Goal: Transaction & Acquisition: Purchase product/service

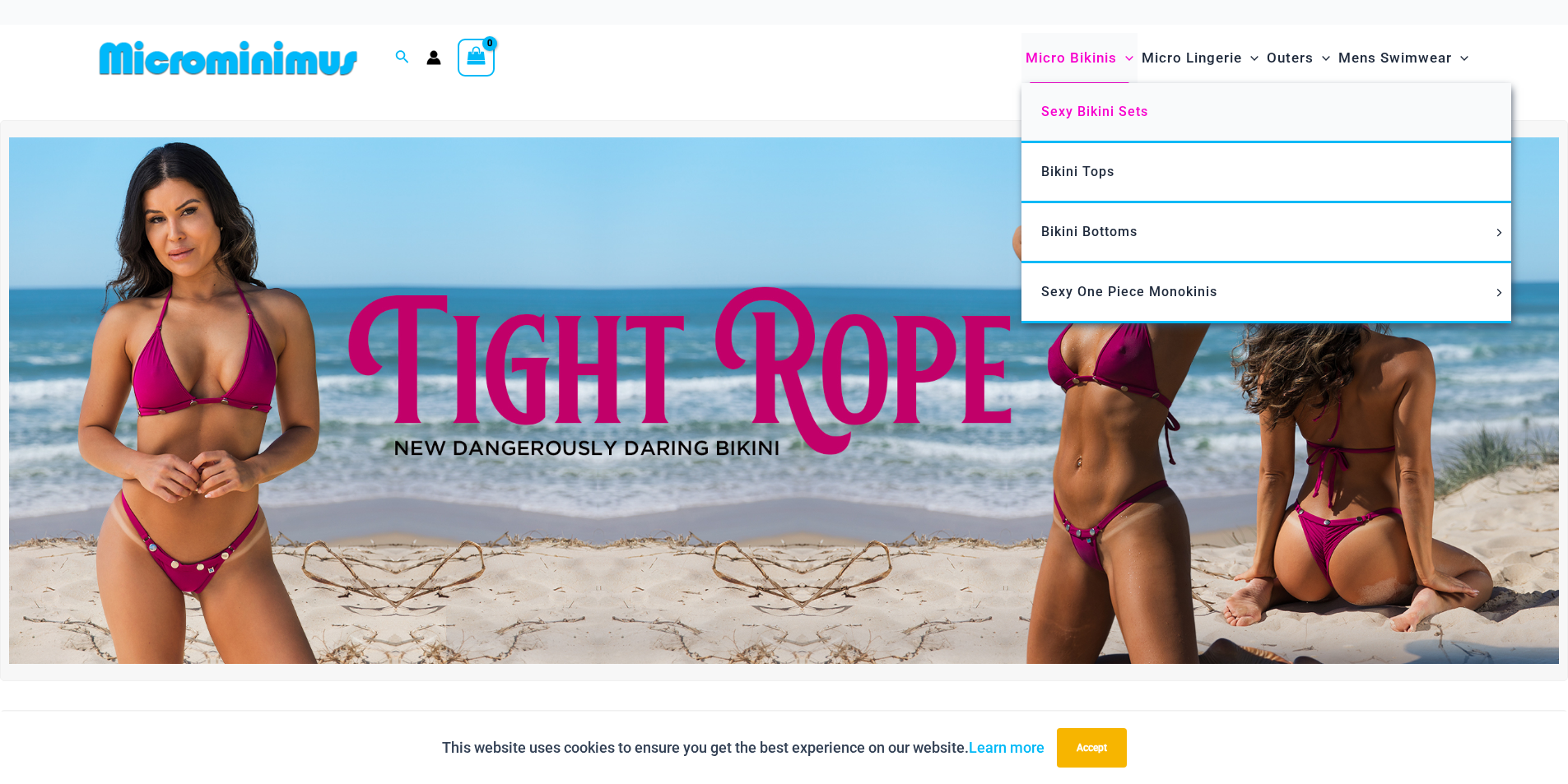
click at [1062, 97] on link "Sexy Bikini Sets" at bounding box center [1266, 112] width 489 height 60
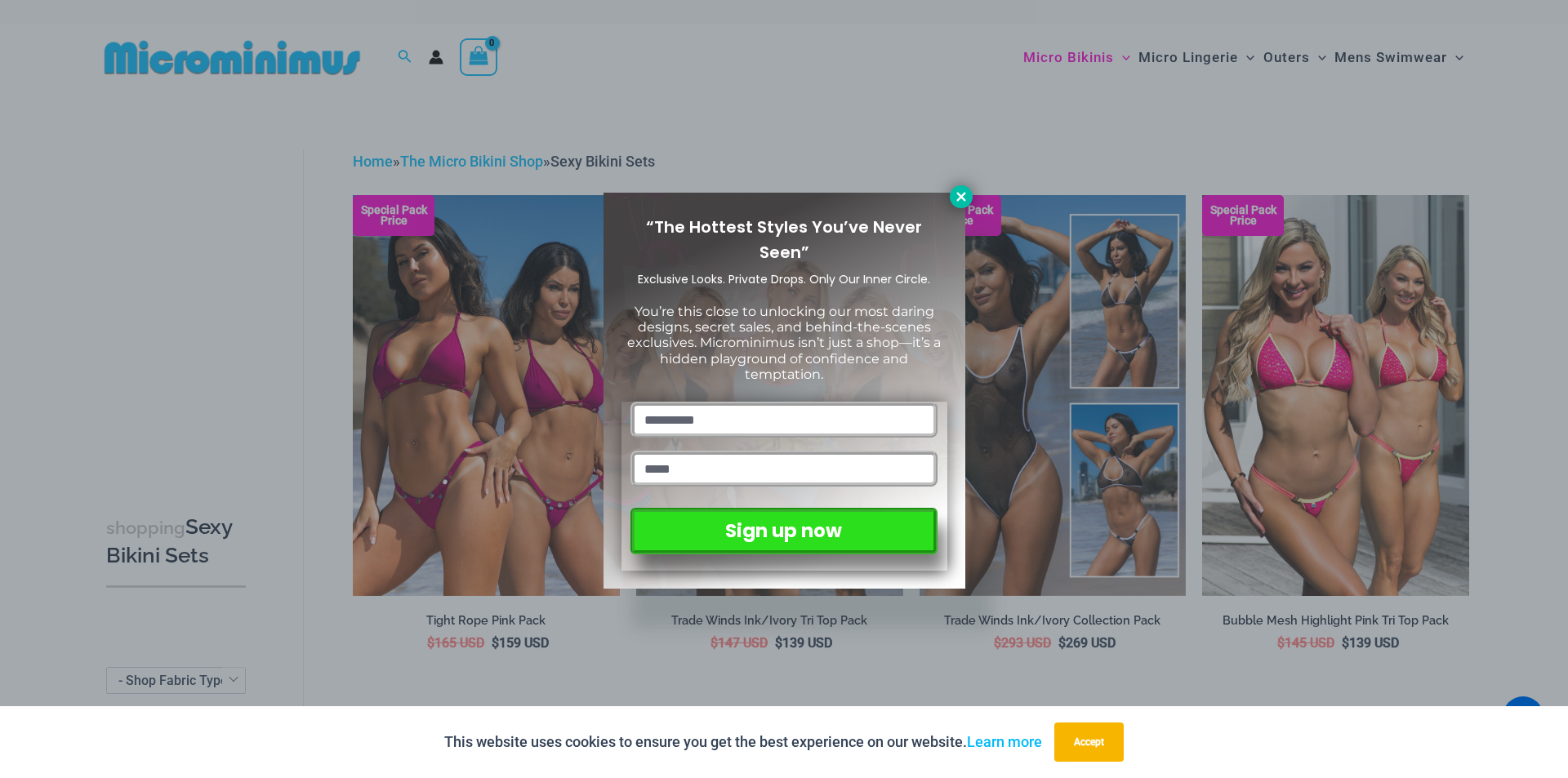
click at [966, 196] on icon at bounding box center [961, 197] width 15 height 15
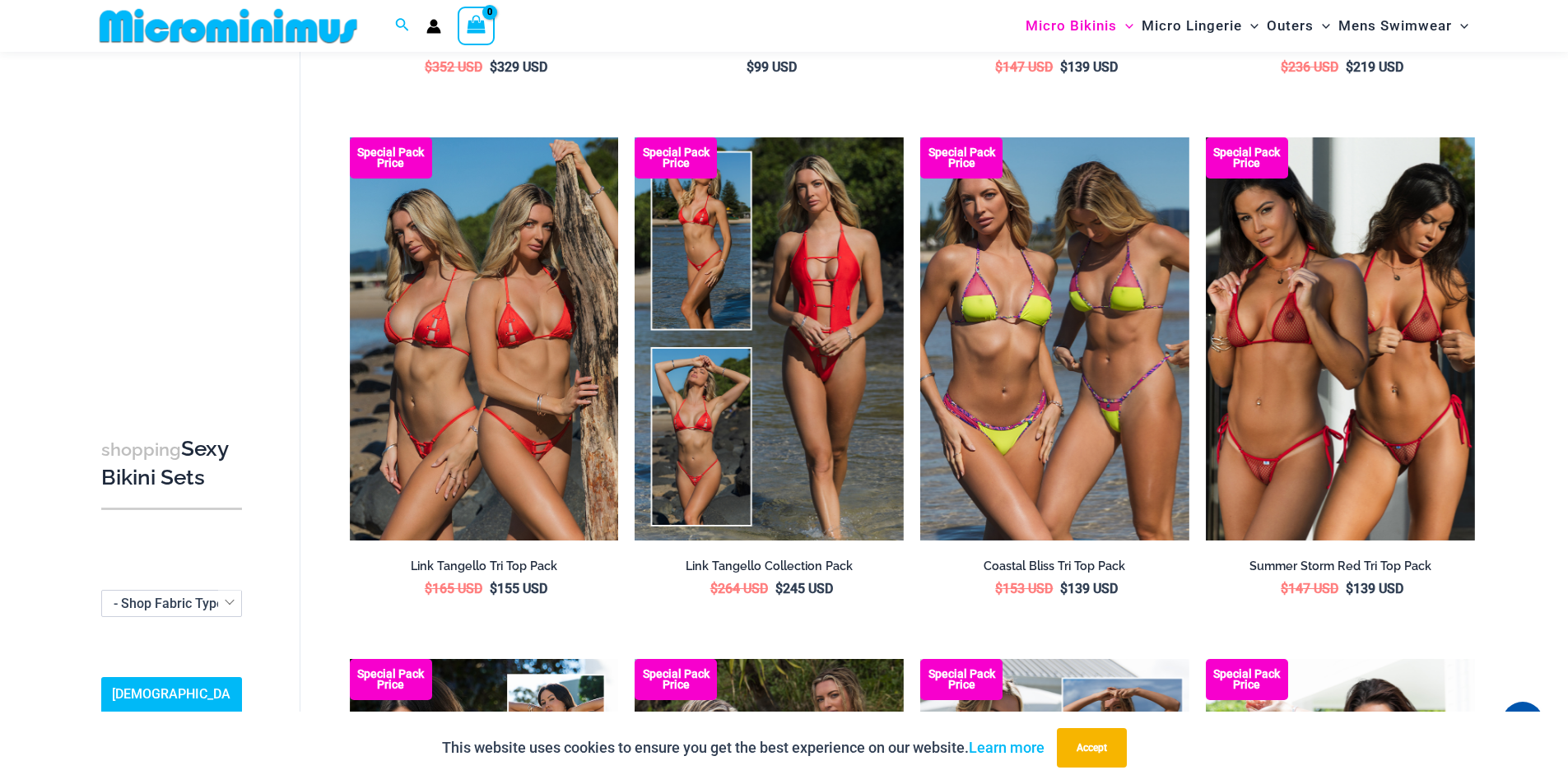
scroll to position [1139, 0]
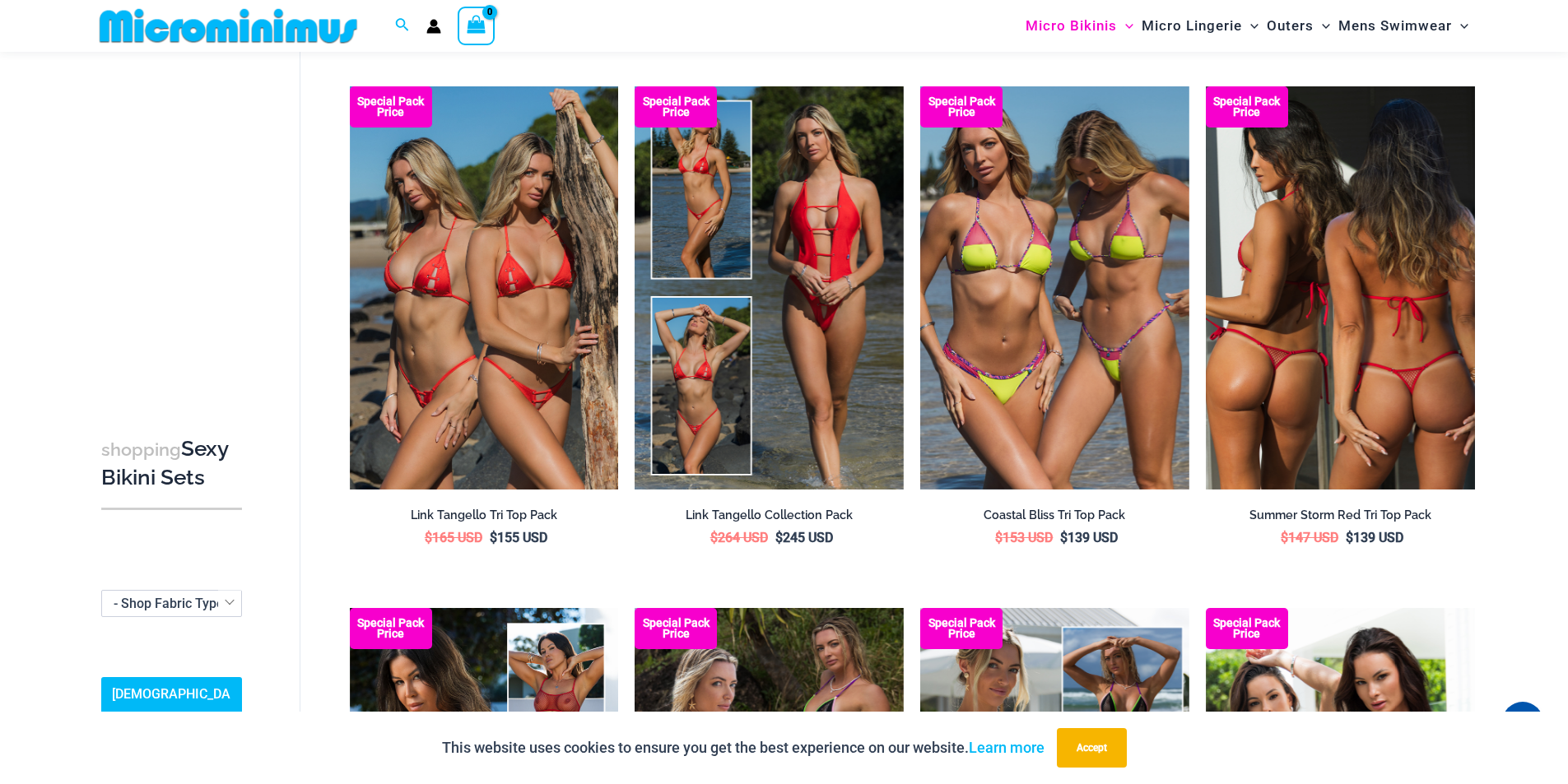
click at [1359, 277] on img at bounding box center [1341, 287] width 269 height 403
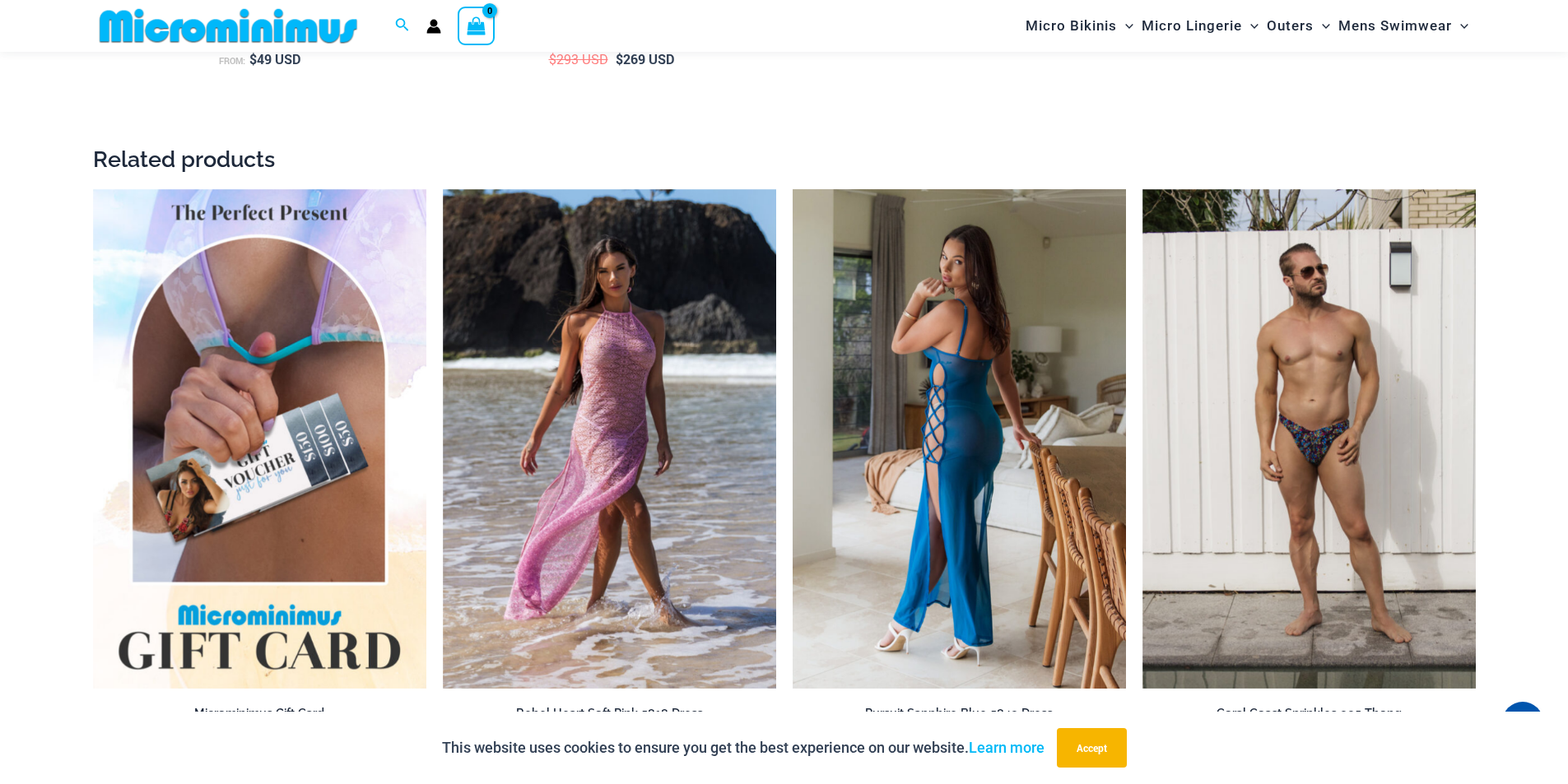
scroll to position [2632, 0]
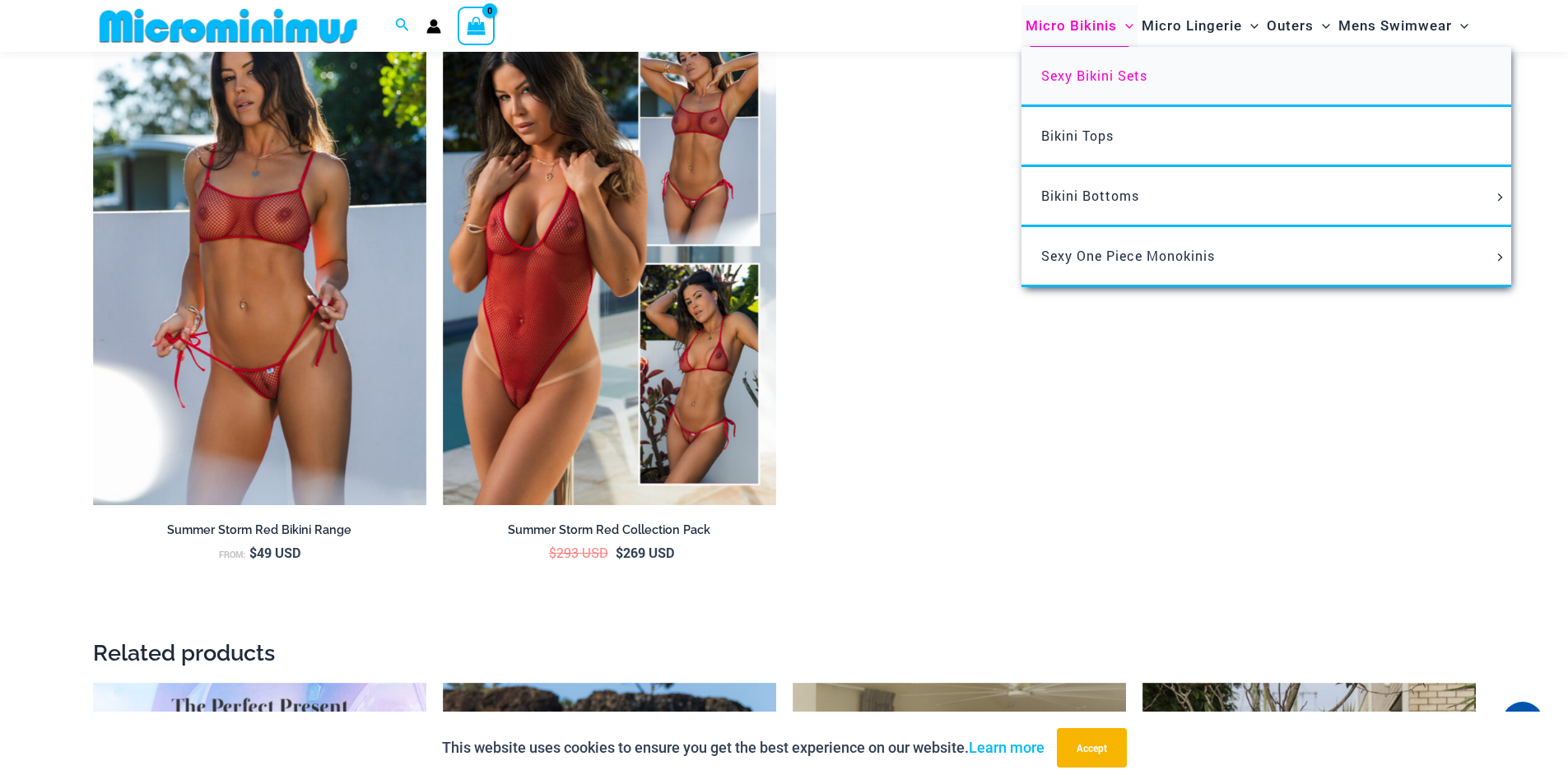
click at [1075, 72] on span "Sexy Bikini Sets" at bounding box center [1095, 75] width 107 height 17
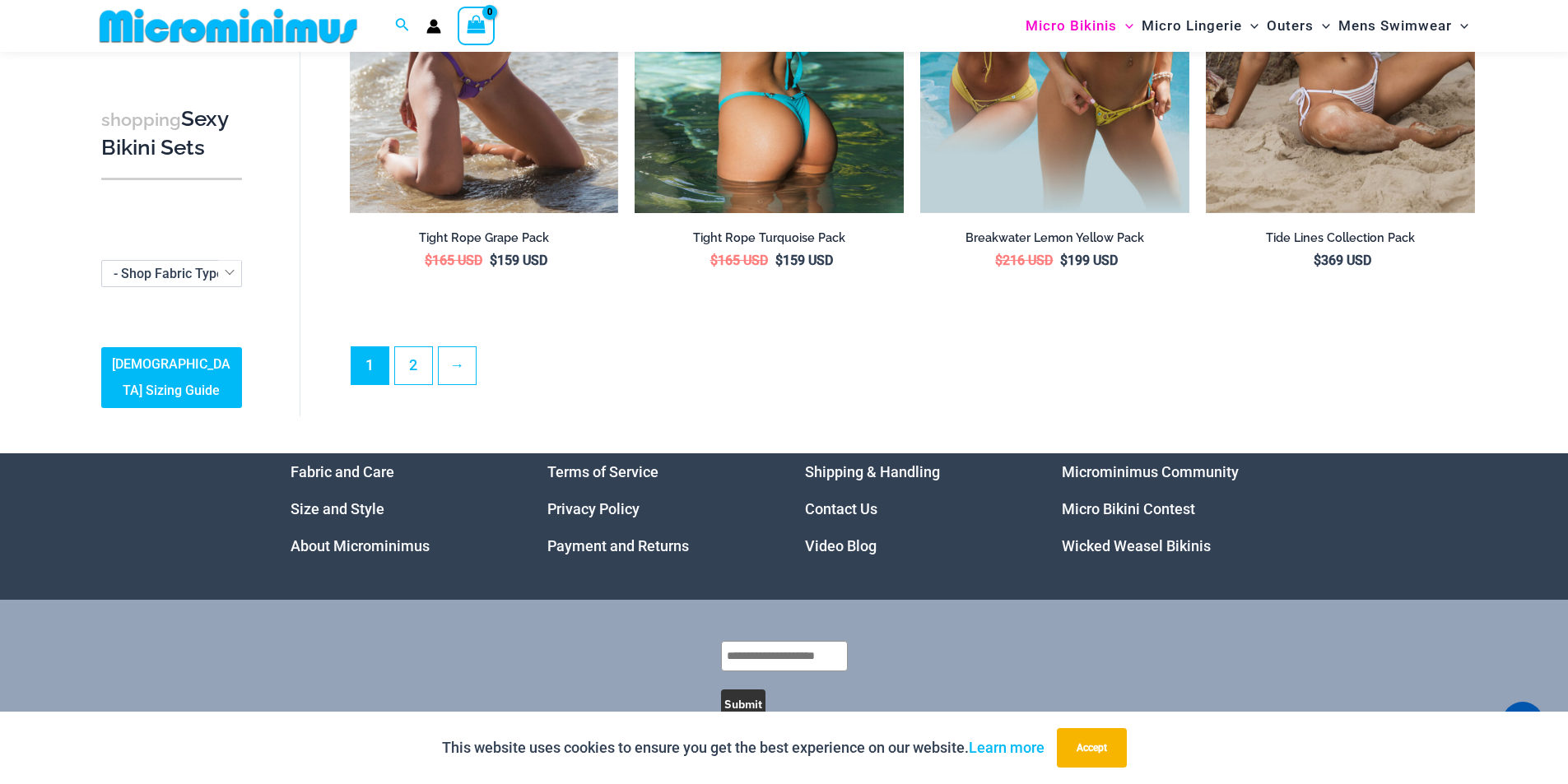
scroll to position [4062, 0]
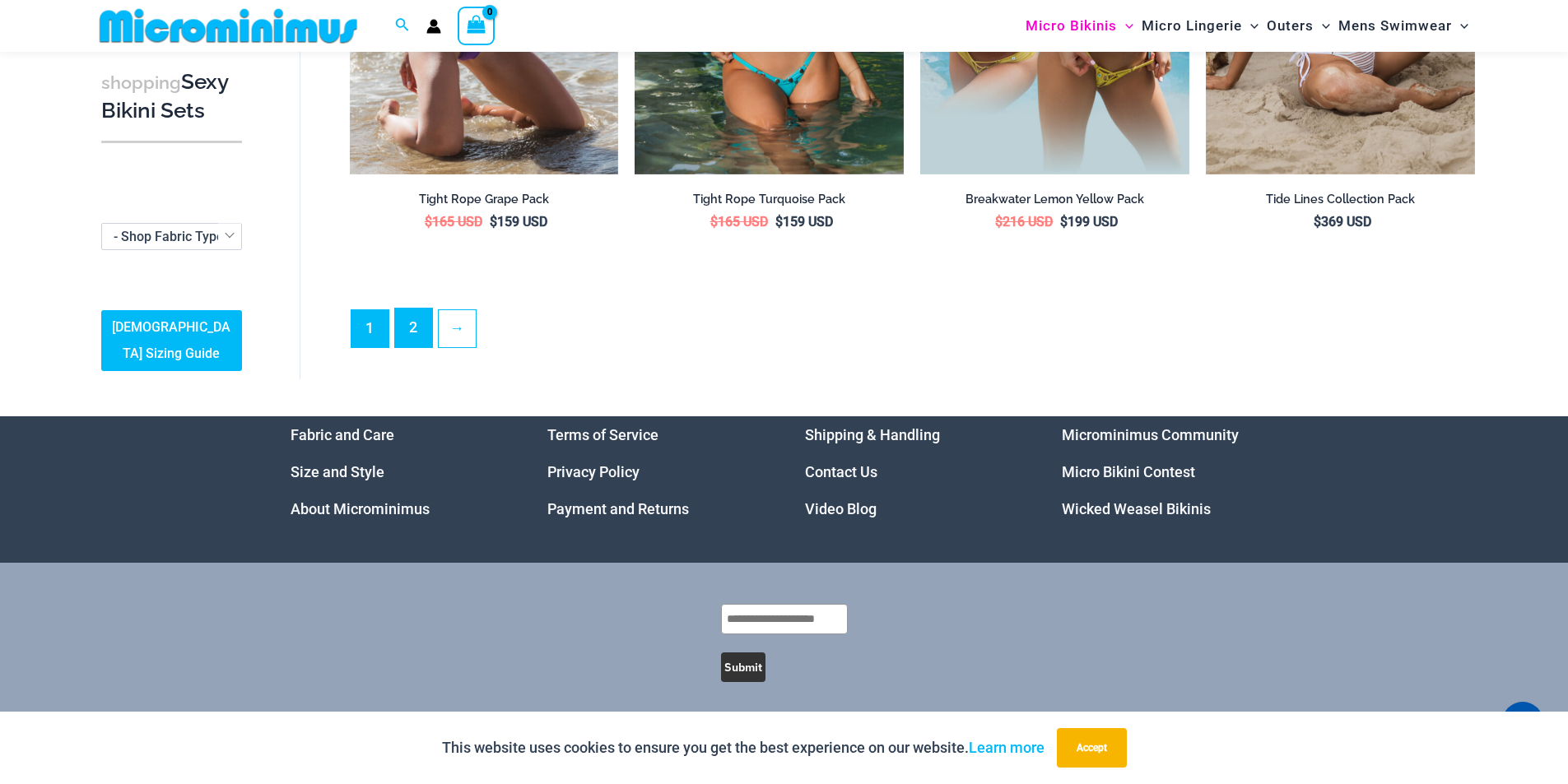
click at [402, 323] on link "2" at bounding box center [413, 328] width 37 height 39
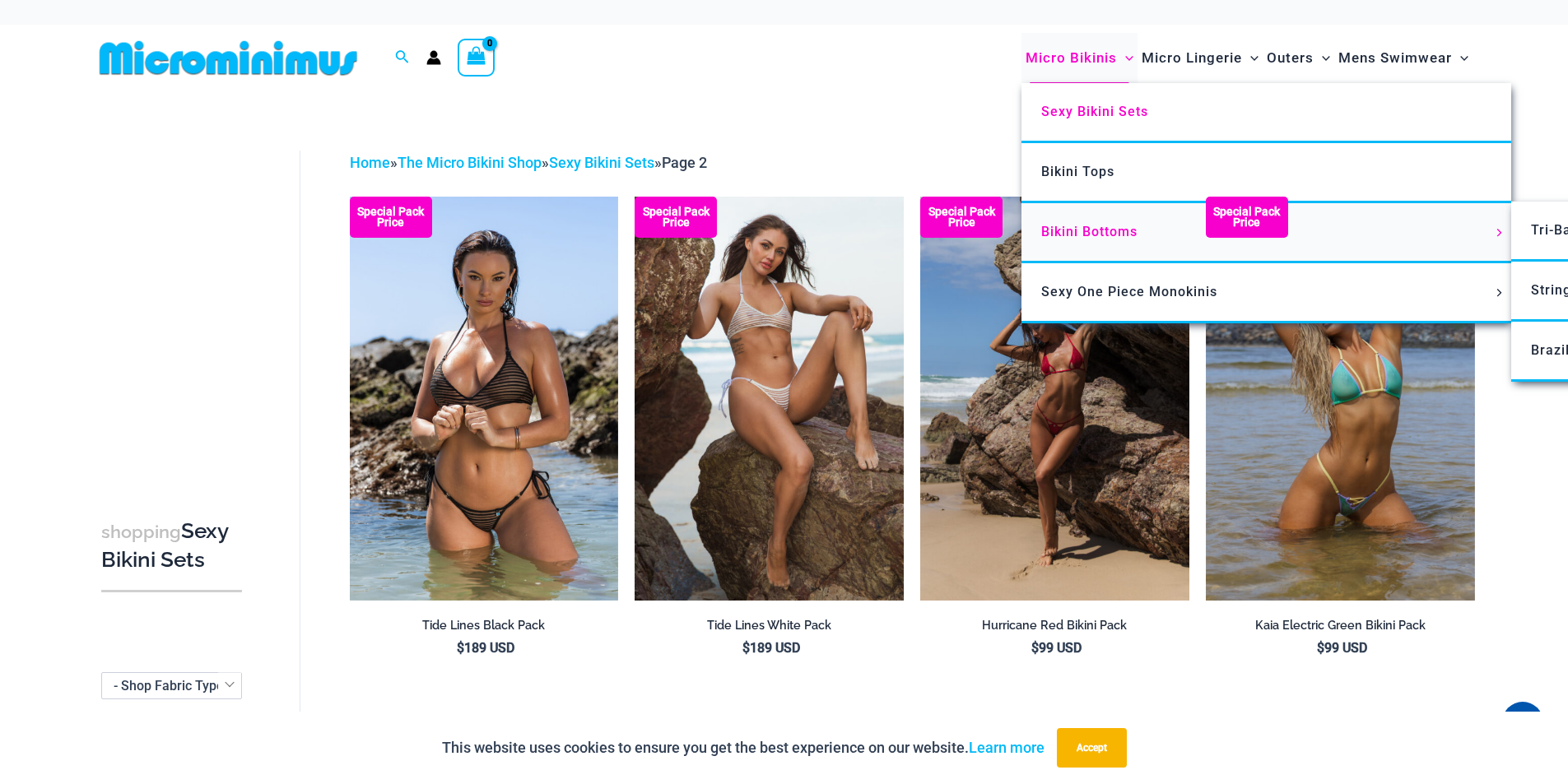
click at [1052, 231] on span "Bikini Bottoms" at bounding box center [1090, 231] width 96 height 16
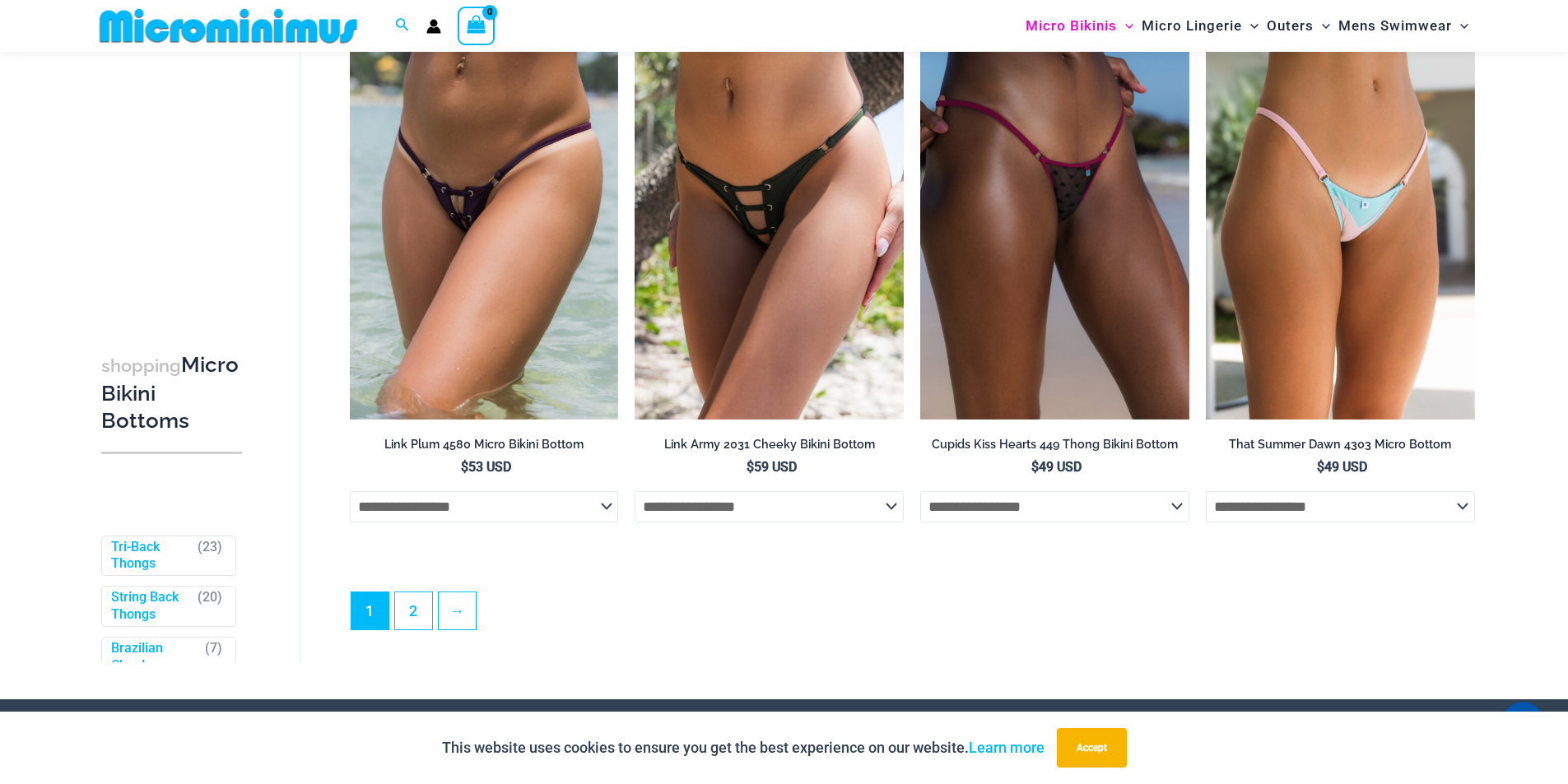
scroll to position [5157, 0]
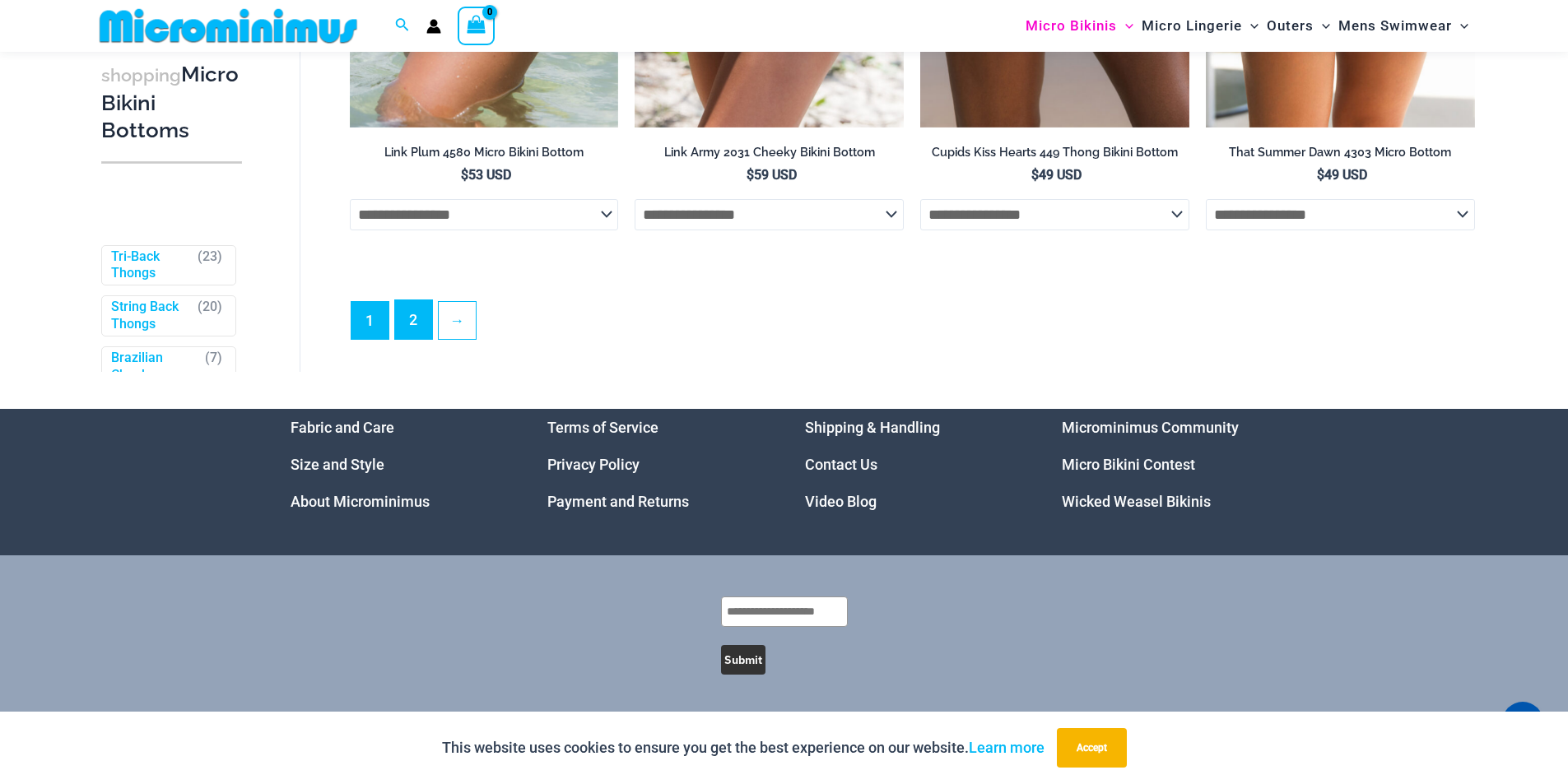
click at [421, 303] on link "2" at bounding box center [413, 319] width 37 height 39
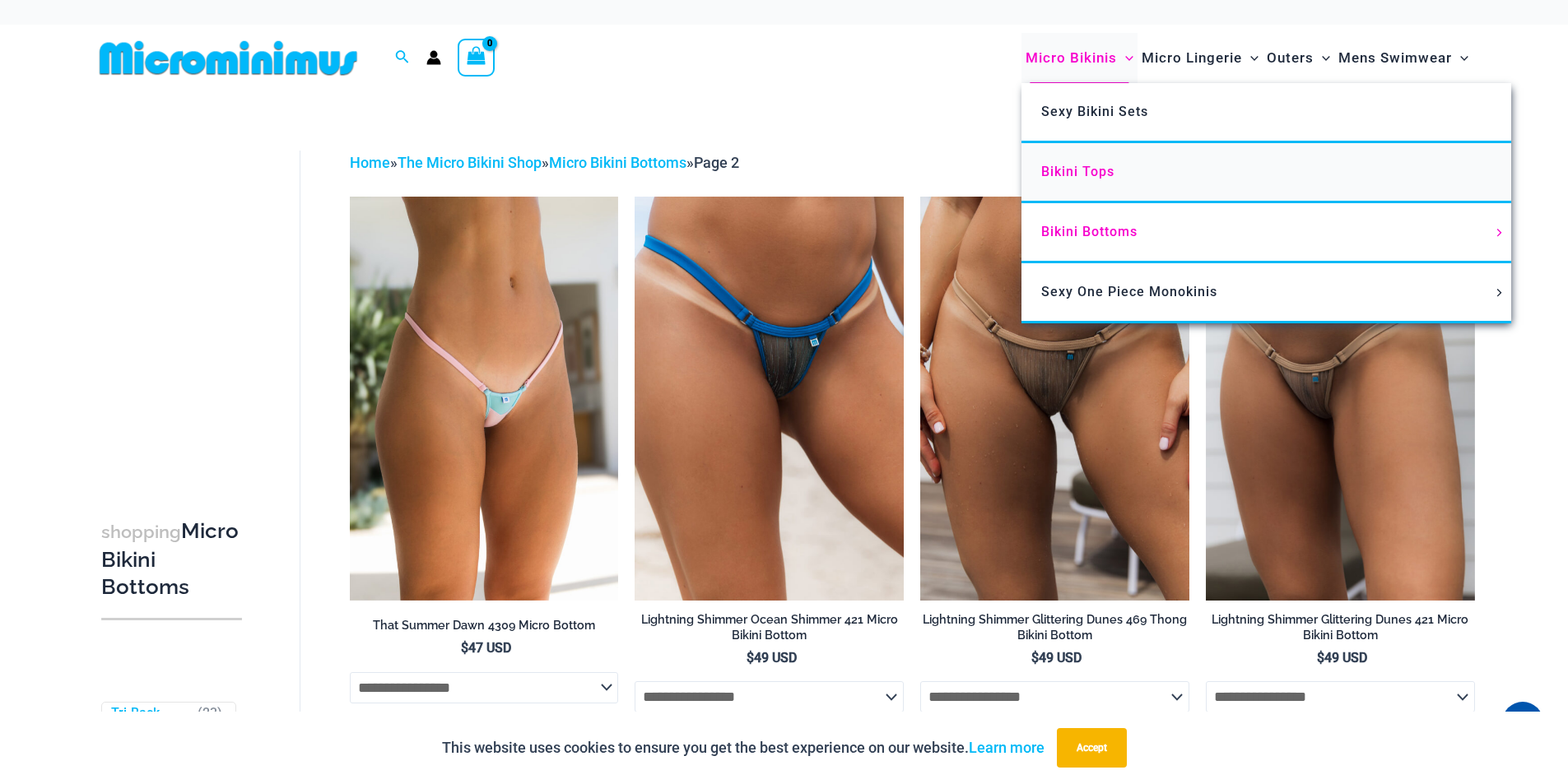
click at [1056, 175] on span "Bikini Tops" at bounding box center [1078, 172] width 74 height 16
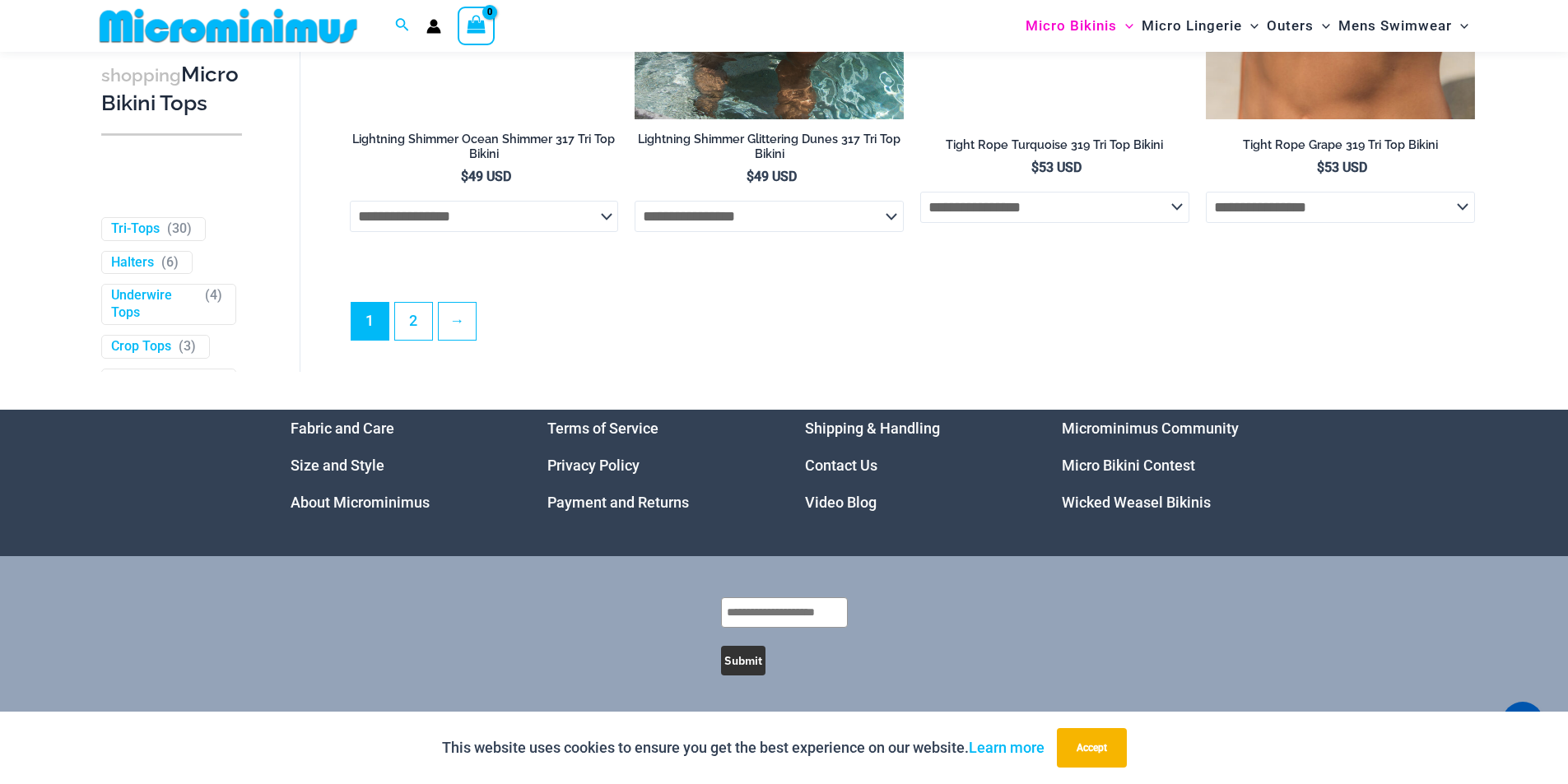
scroll to position [4907, 0]
